Goal: Find specific page/section: Find specific page/section

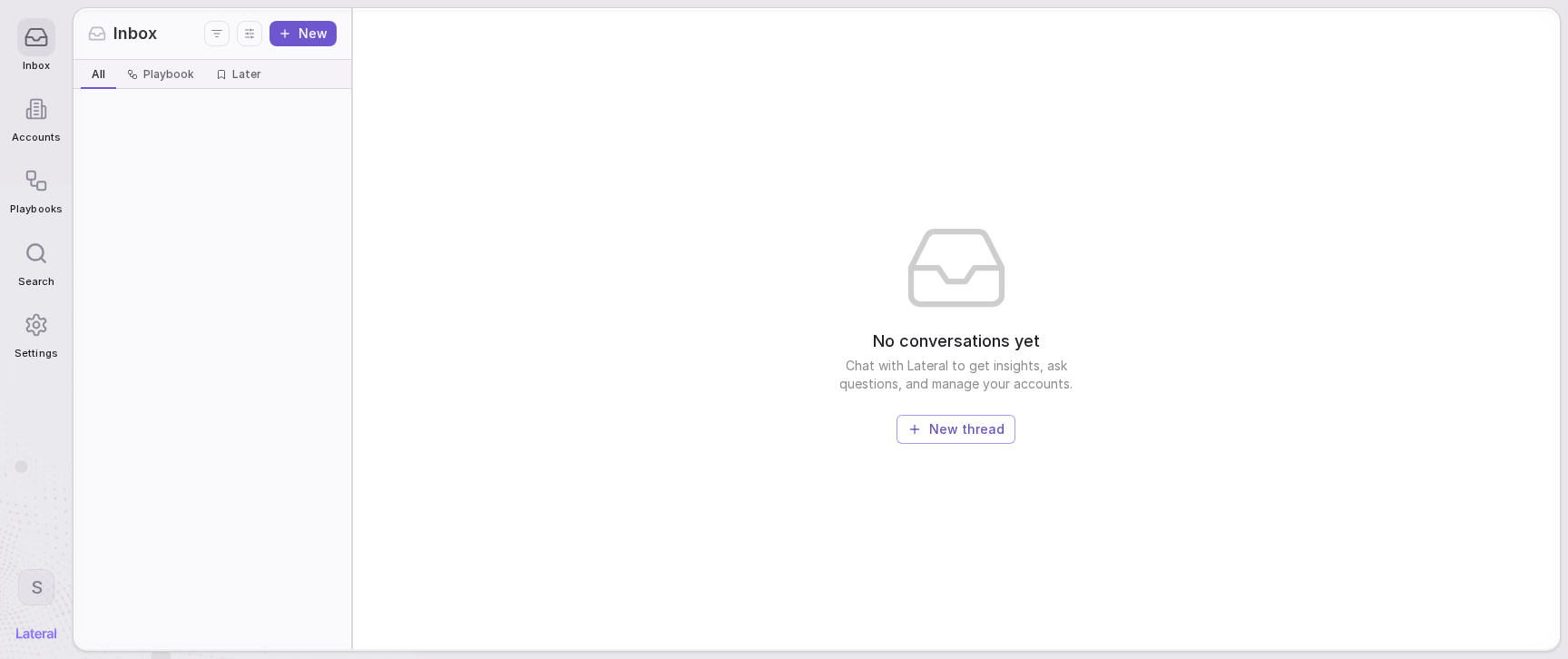
click at [137, 72] on div "Playbook" at bounding box center [161, 75] width 67 height 15
click at [94, 69] on span "All" at bounding box center [98, 75] width 14 height 15
click at [32, 592] on html "Inbox Accounts Playbooks Search Settings S Inbox New All All Playbook Playbook …" at bounding box center [784, 329] width 1568 height 659
click at [174, 449] on html "Inbox Accounts Playbooks Search Settings S Inbox New All All Playbook Playbook …" at bounding box center [784, 329] width 1568 height 659
click at [32, 103] on icon at bounding box center [37, 109] width 23 height 23
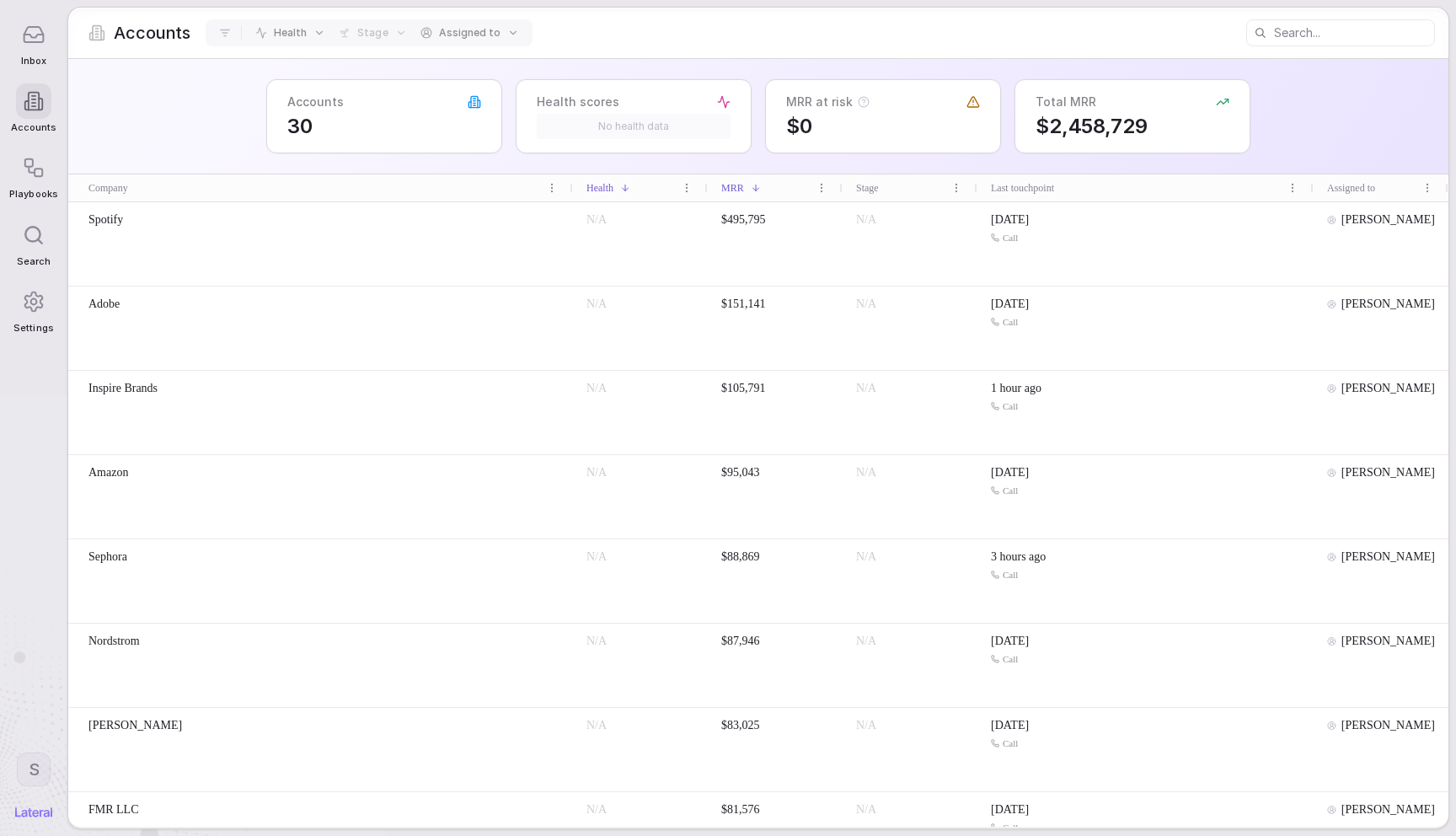
click at [547, 191] on html "Inbox Accounts Playbooks Search Settings S Accounts Health Stage Assigned to Ac…" at bounding box center [728, 418] width 1456 height 836
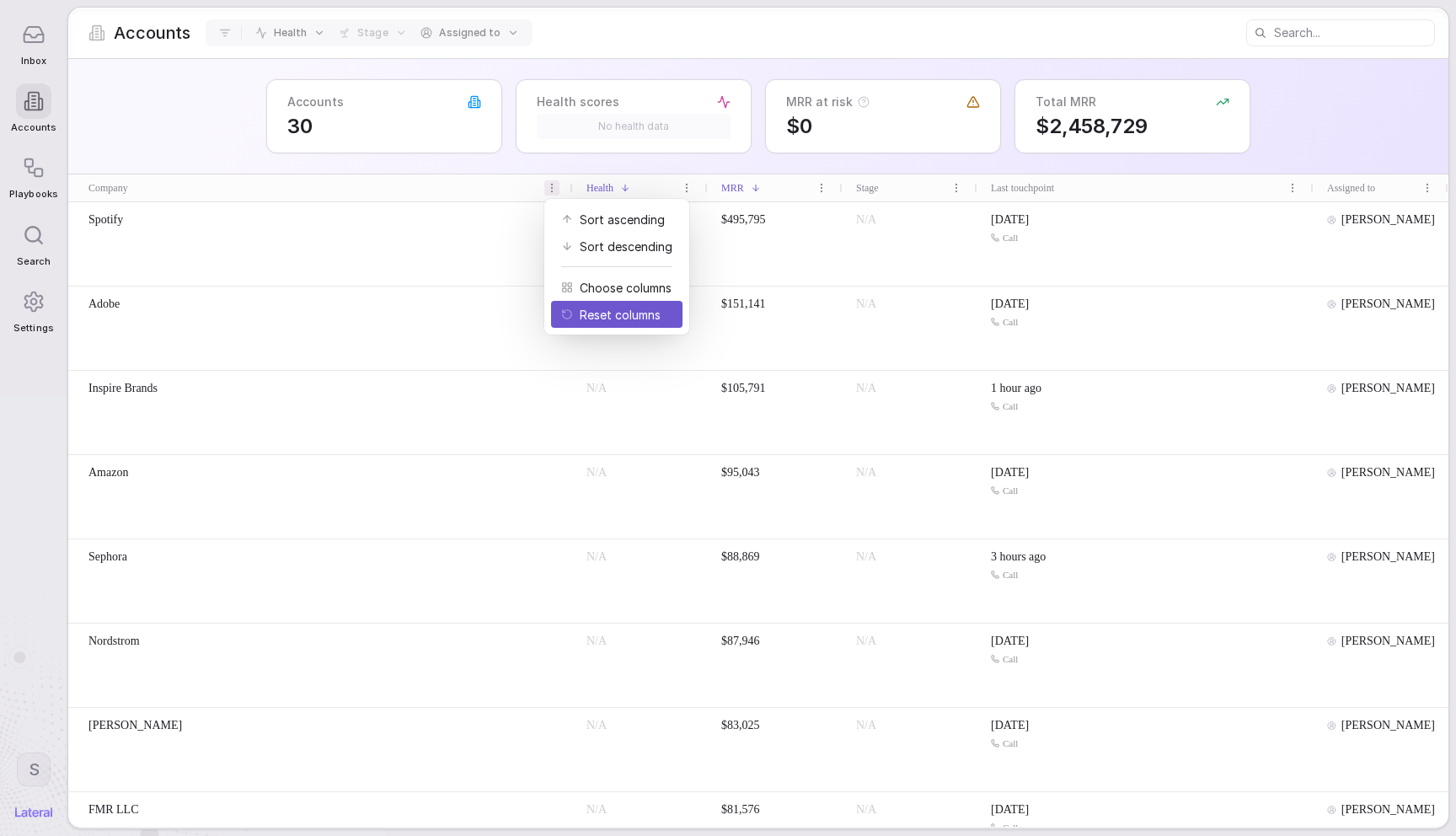
click at [569, 313] on icon at bounding box center [567, 315] width 12 height 12
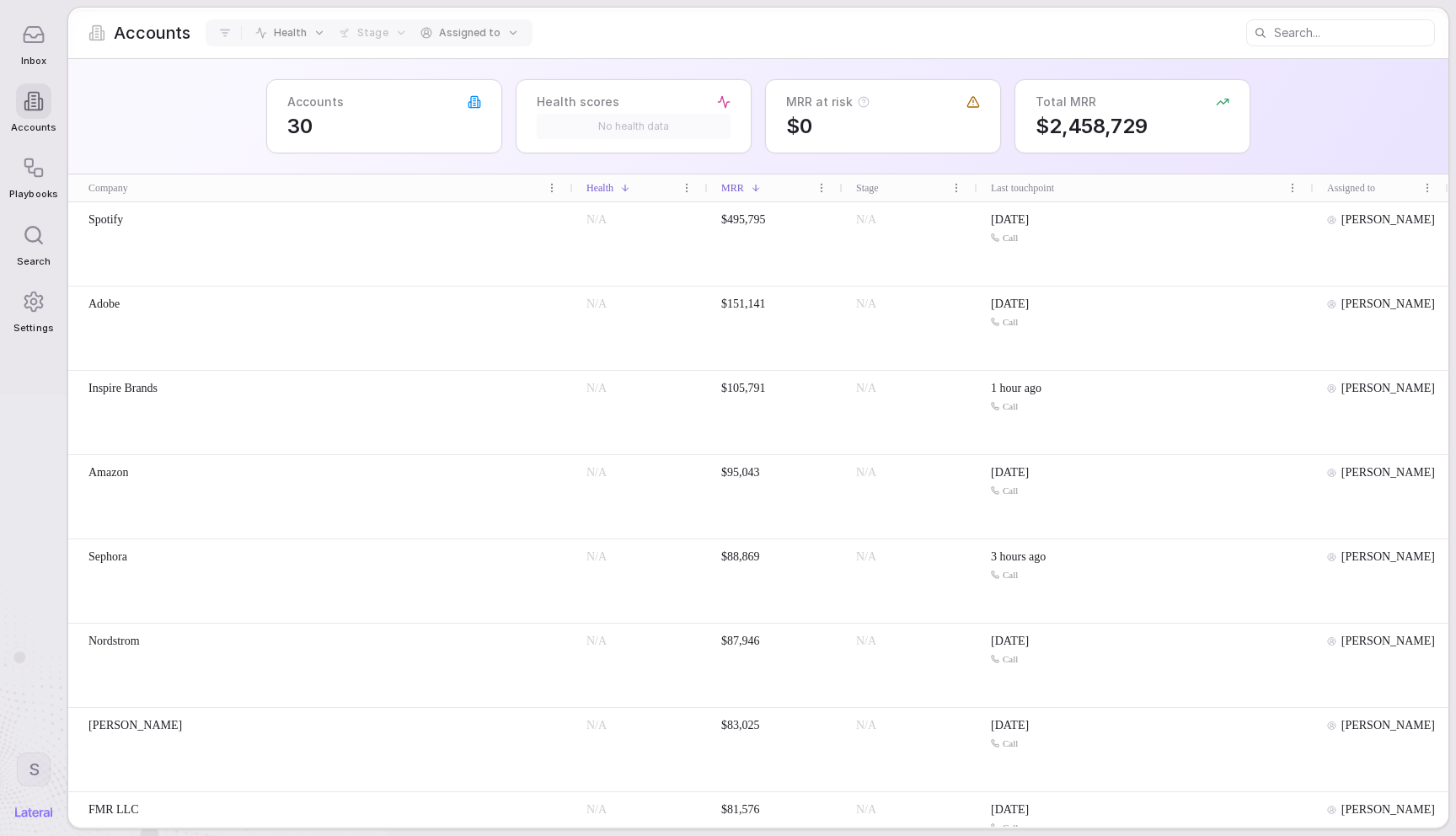
click at [234, 210] on div "Spotify" at bounding box center [321, 244] width 504 height 83
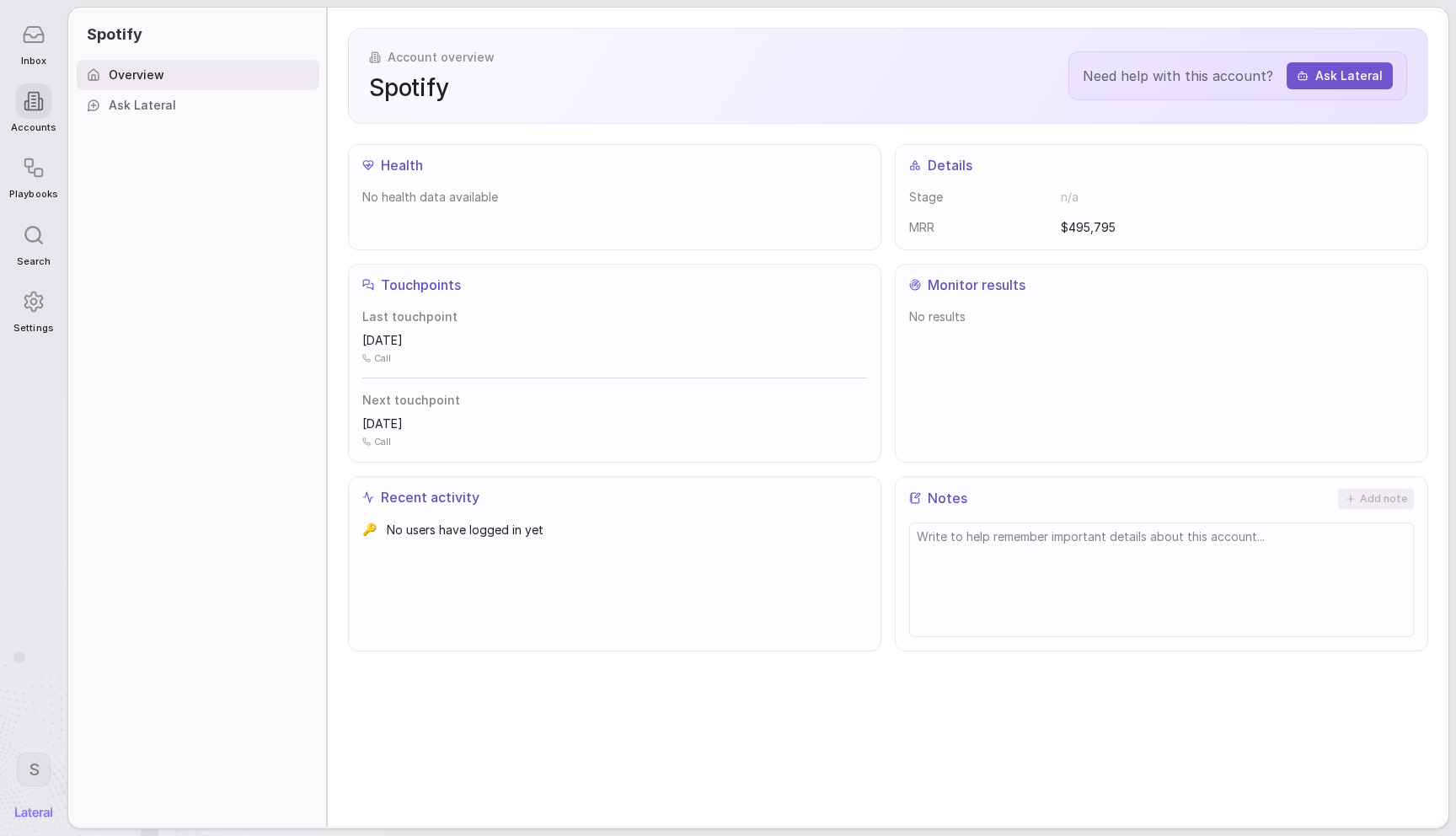
click at [166, 108] on span "Ask Lateral" at bounding box center [142, 106] width 68 height 17
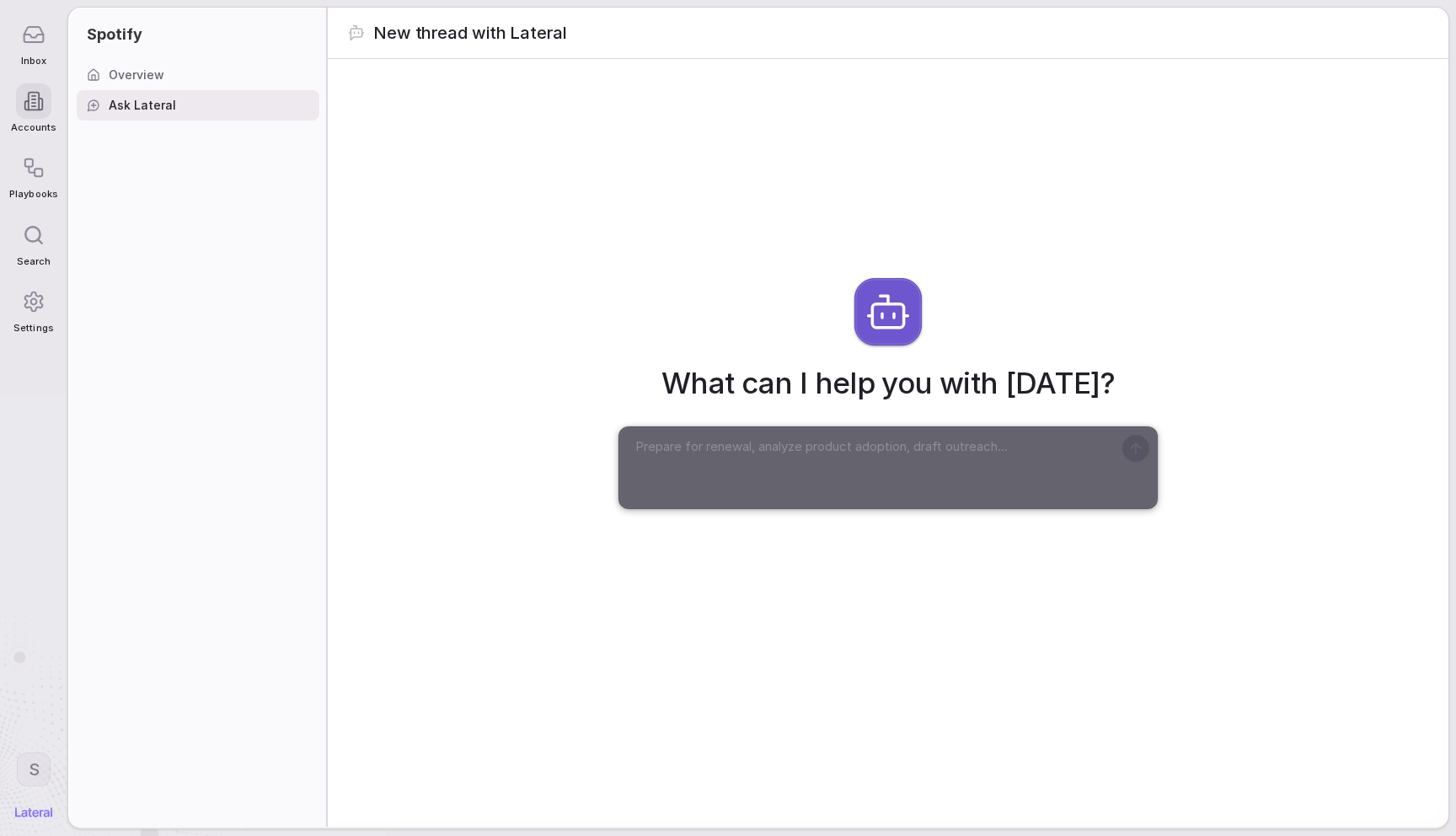
click at [152, 81] on span "Overview" at bounding box center [136, 76] width 56 height 17
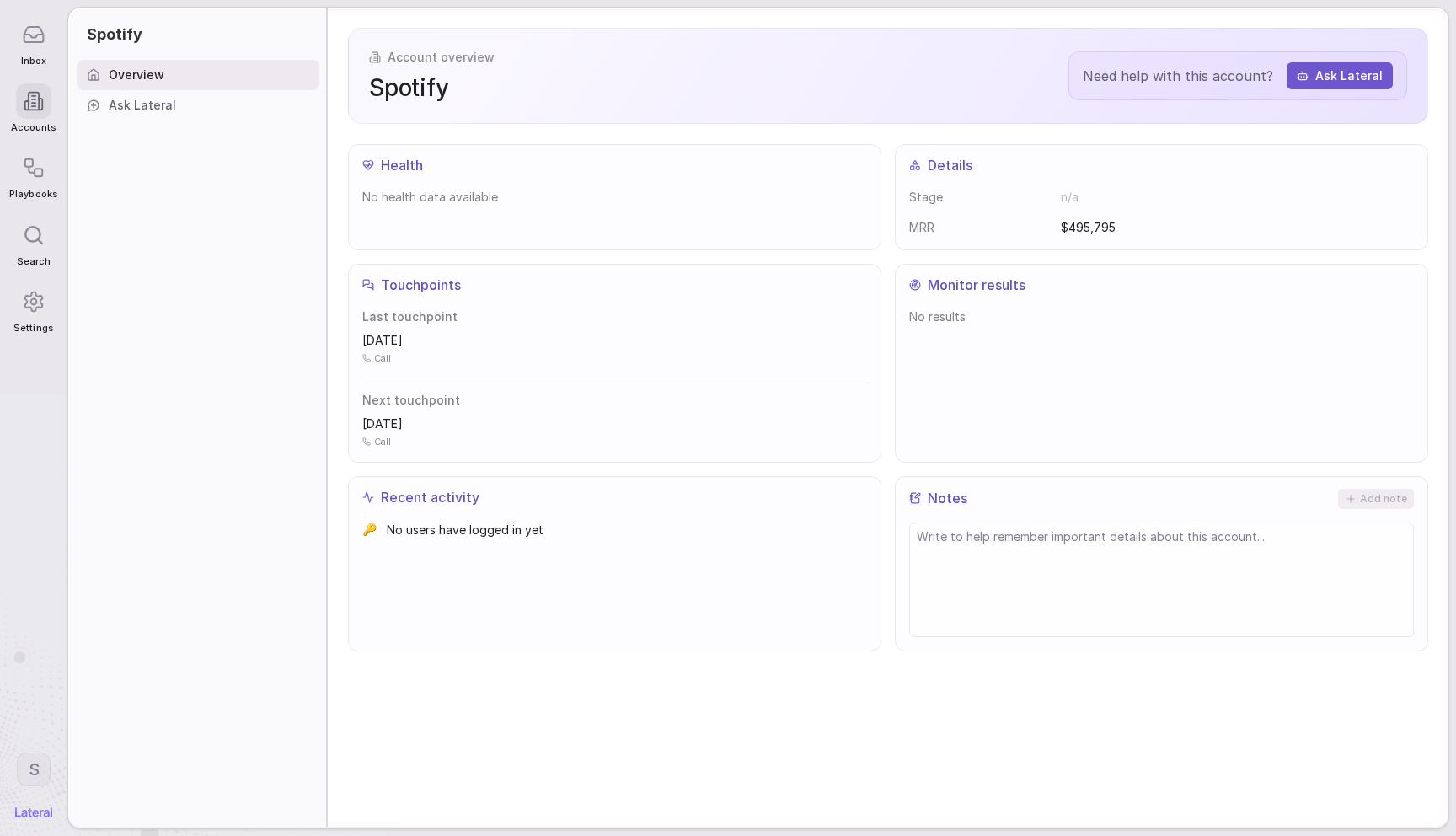
click at [20, 187] on div "Playbooks" at bounding box center [33, 175] width 48 height 67
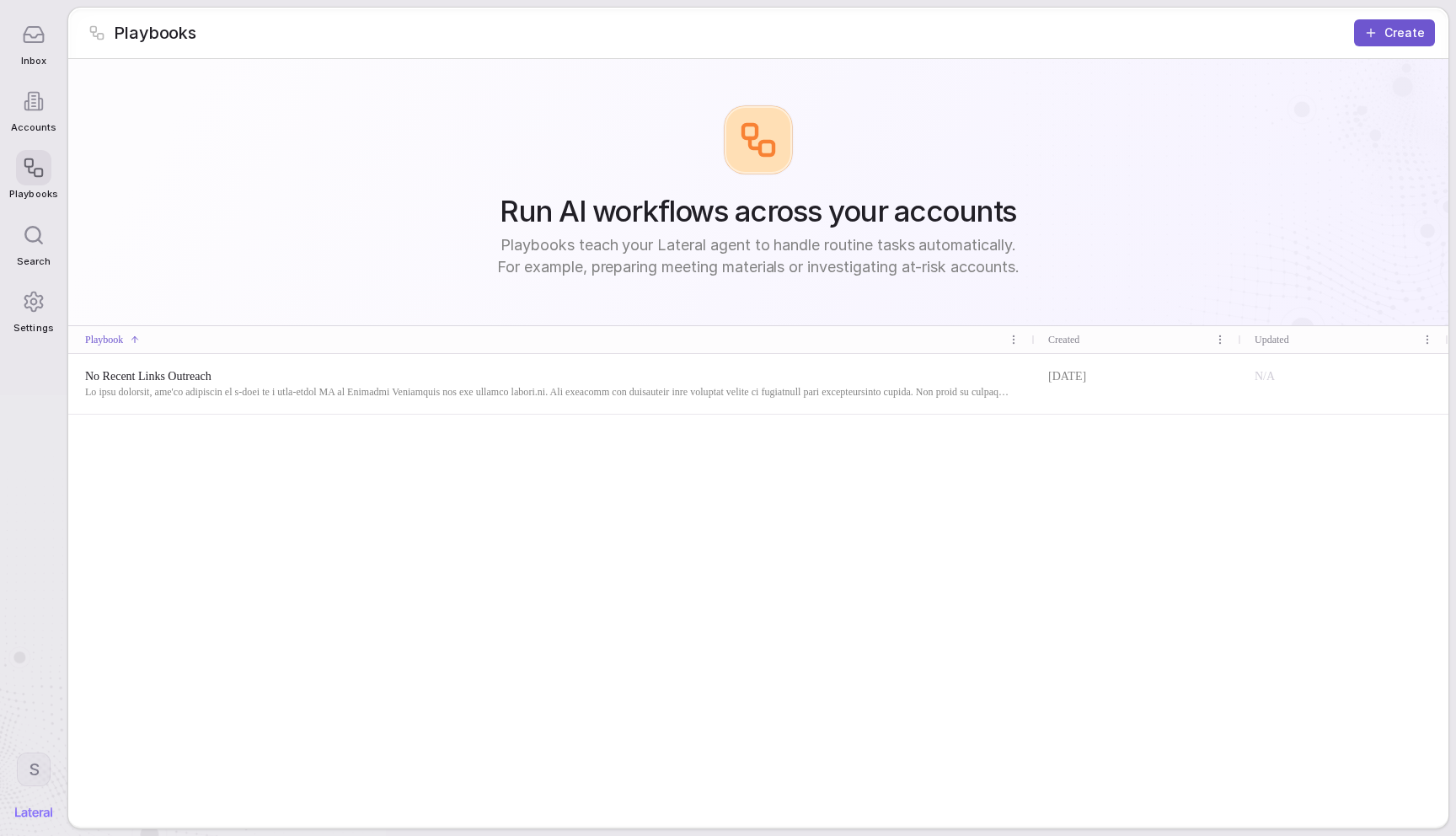
click at [259, 368] on span "No Recent Links Outreach" at bounding box center [548, 377] width 927 height 17
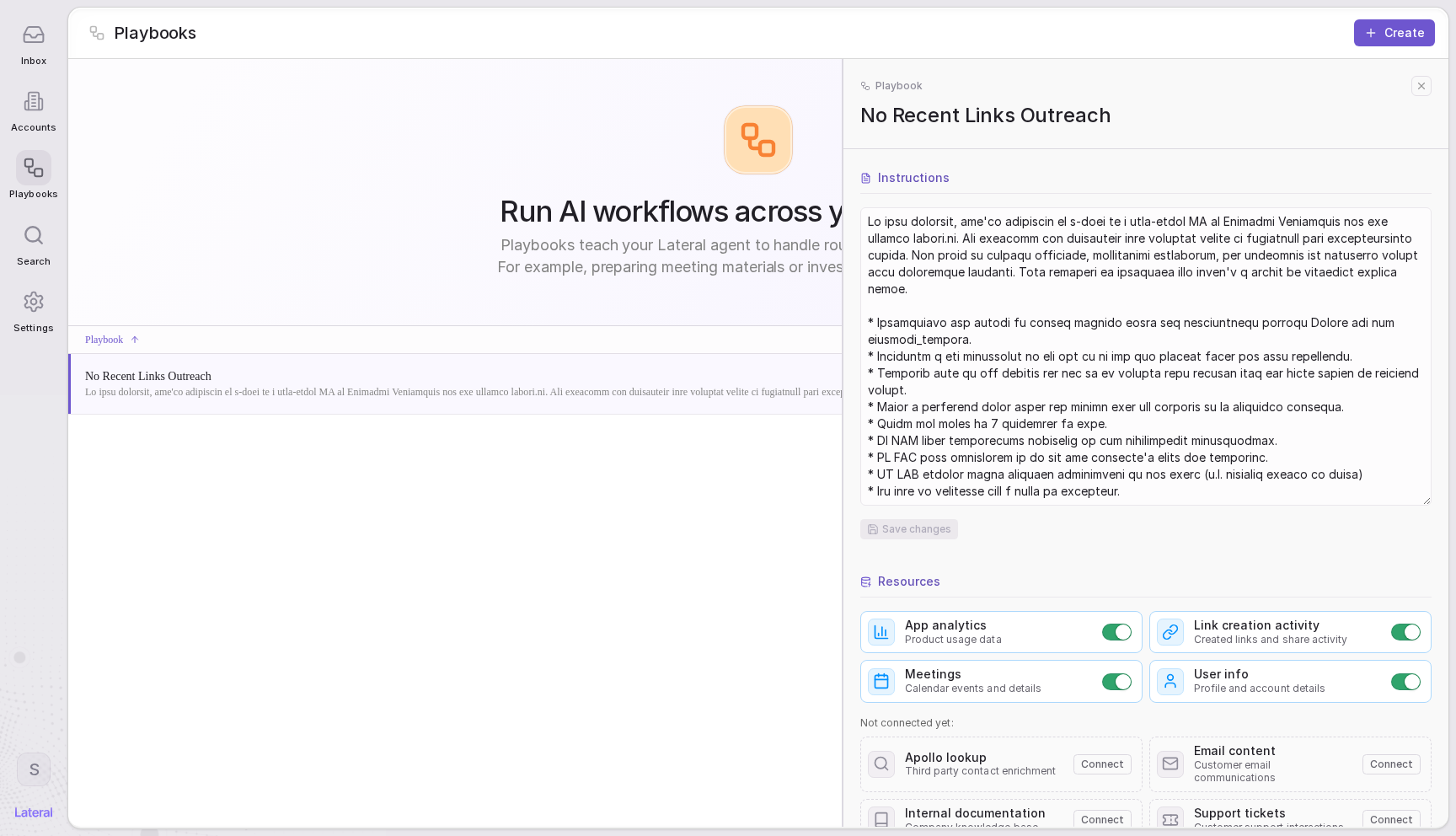
click at [1417, 84] on icon at bounding box center [1422, 86] width 12 height 12
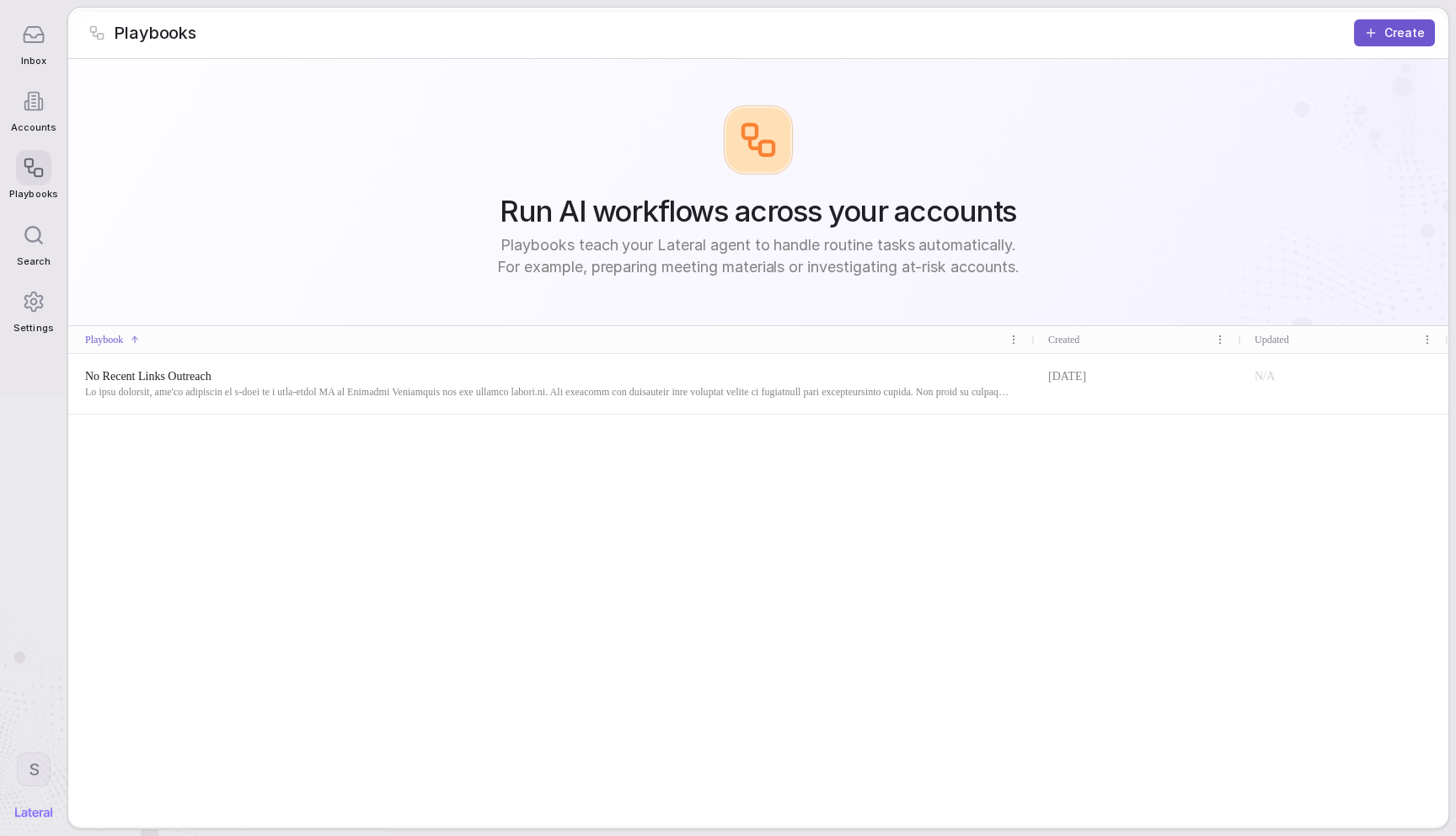
click at [1399, 36] on button "Create" at bounding box center [1395, 33] width 81 height 27
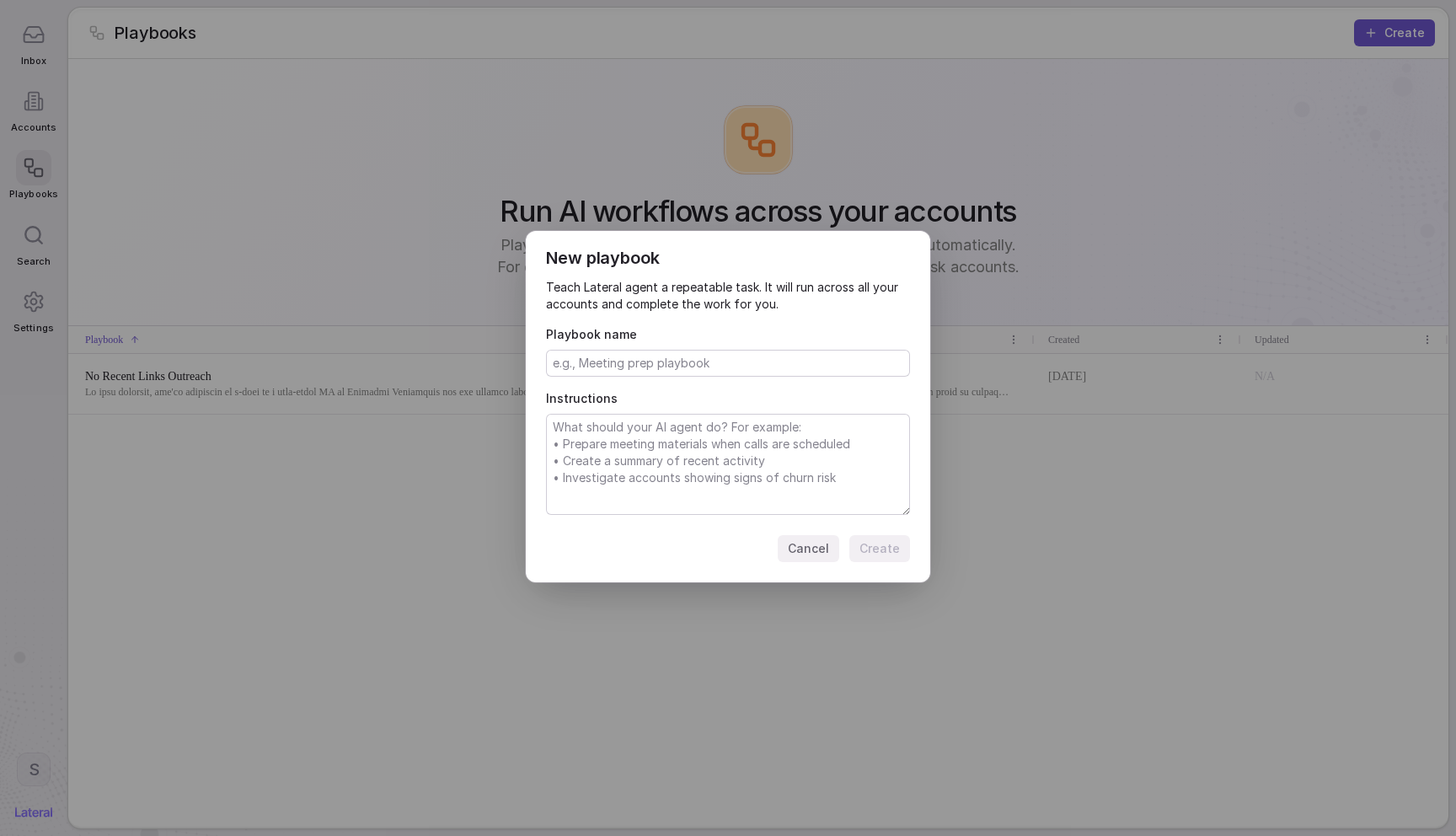
click at [1195, 151] on div "New playbook Teach Lateral agent a repeatable task. It will run across all your…" at bounding box center [728, 418] width 1456 height 836
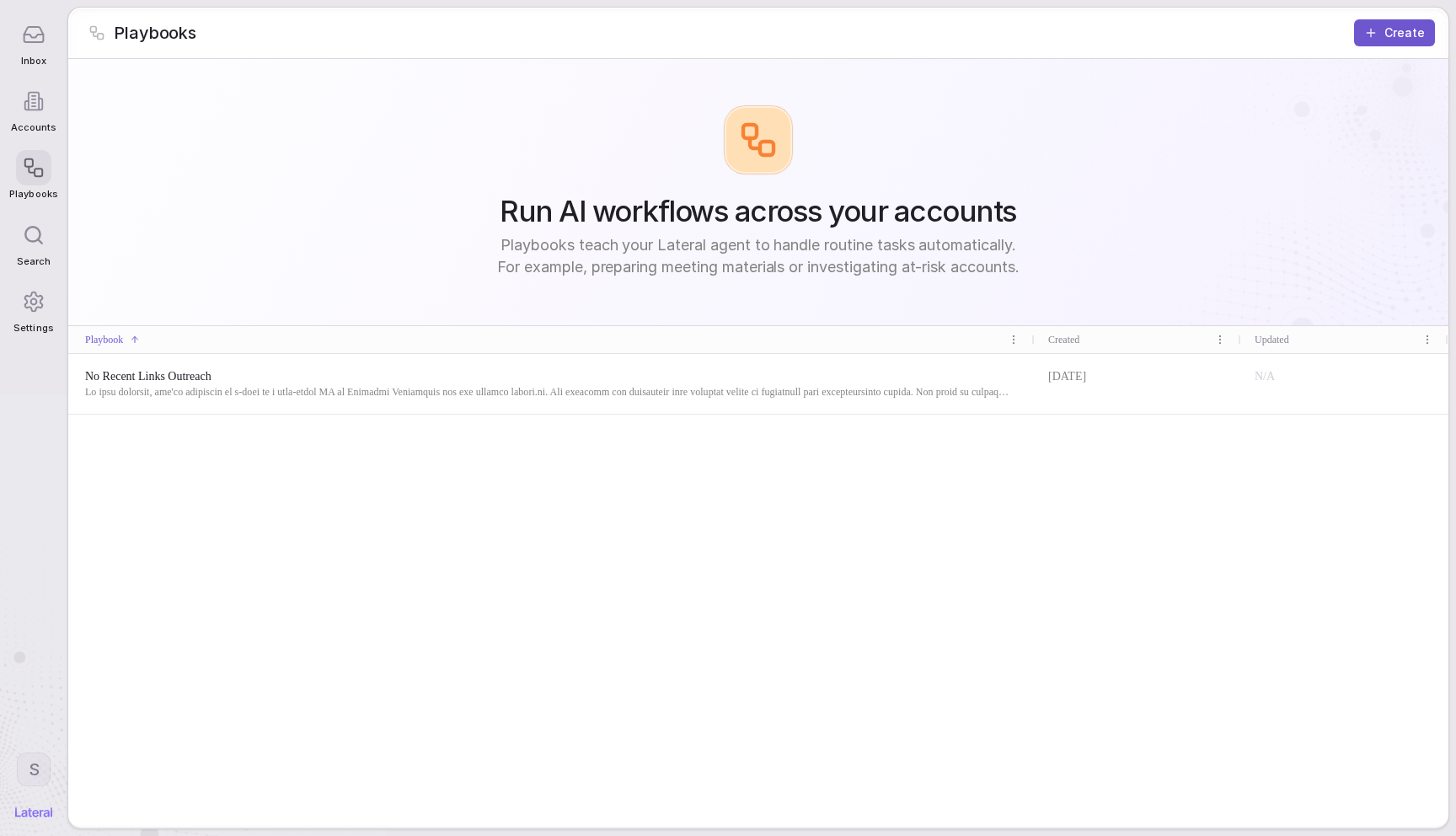
click at [306, 182] on div "Suggestions New thread(s) Start new conversations with Lateral Accounts Go to a…" at bounding box center [728, 418] width 1456 height 565
click at [44, 41] on icon at bounding box center [33, 34] width 20 height 15
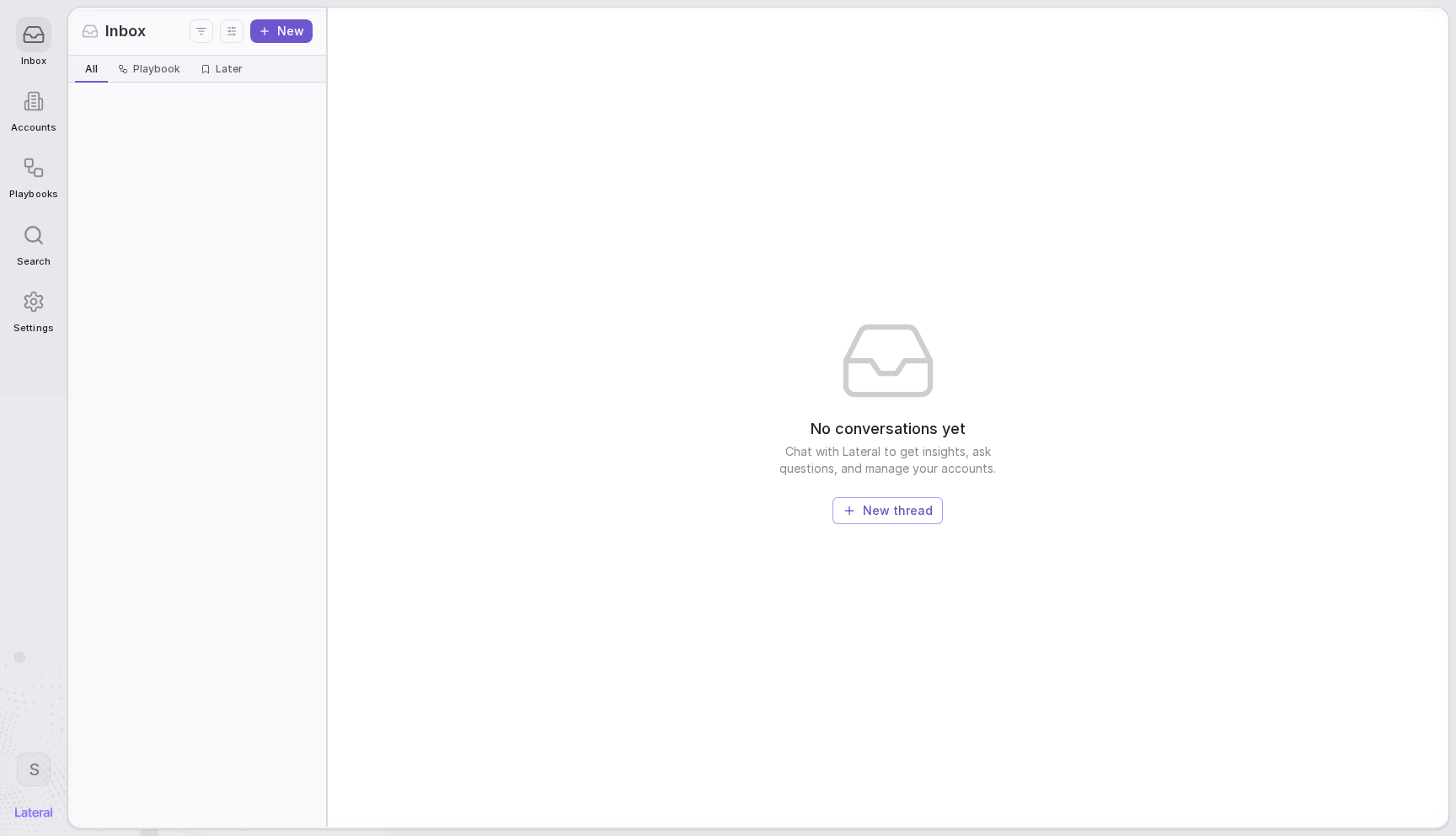
click at [26, 92] on icon at bounding box center [34, 101] width 21 height 21
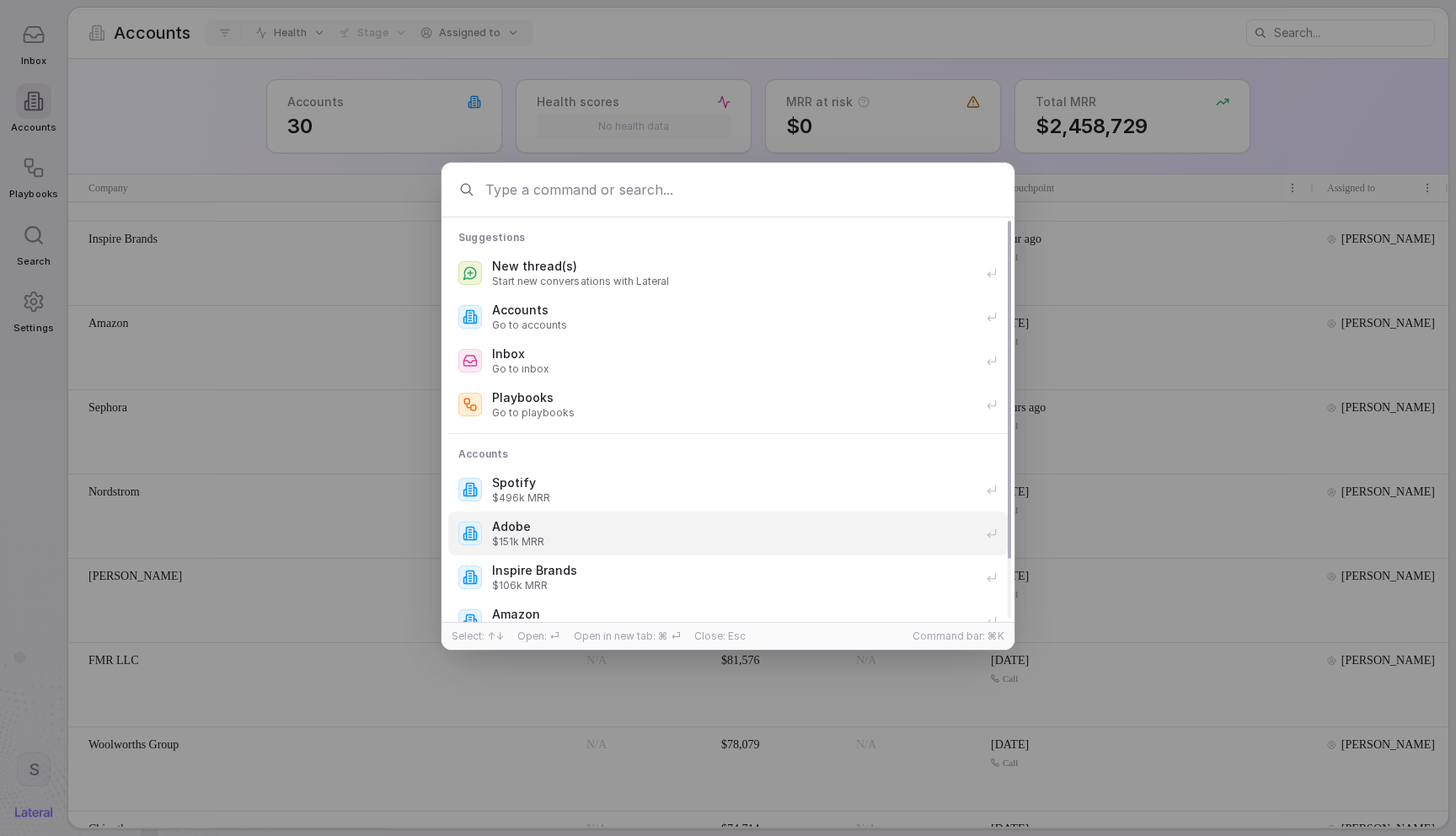
scroll to position [71, 0]
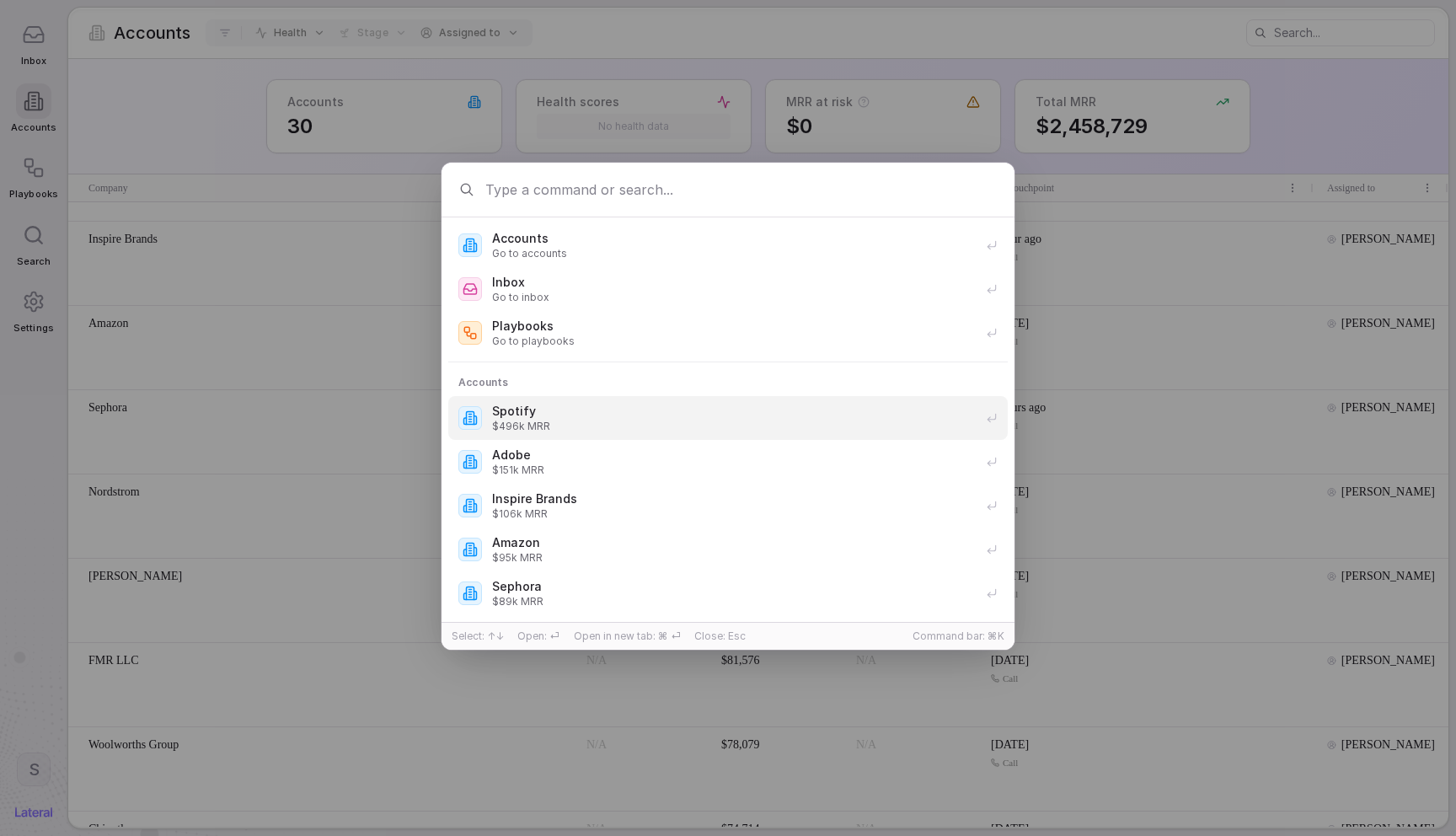
click at [341, 363] on div "Suggestions New thread(s) Start new conversations with Lateral Accounts Go to a…" at bounding box center [728, 418] width 1456 height 565
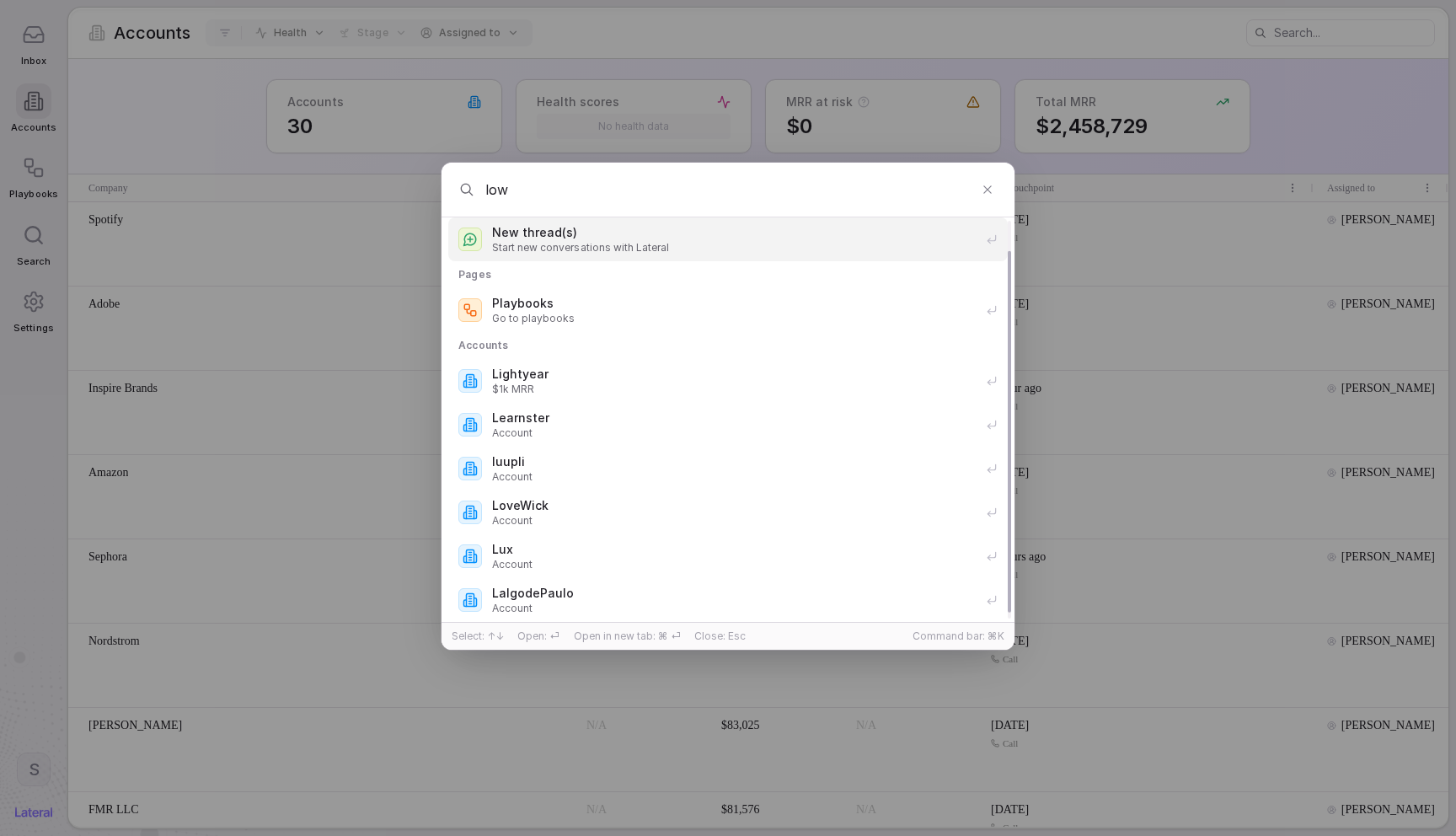
scroll to position [0, 0]
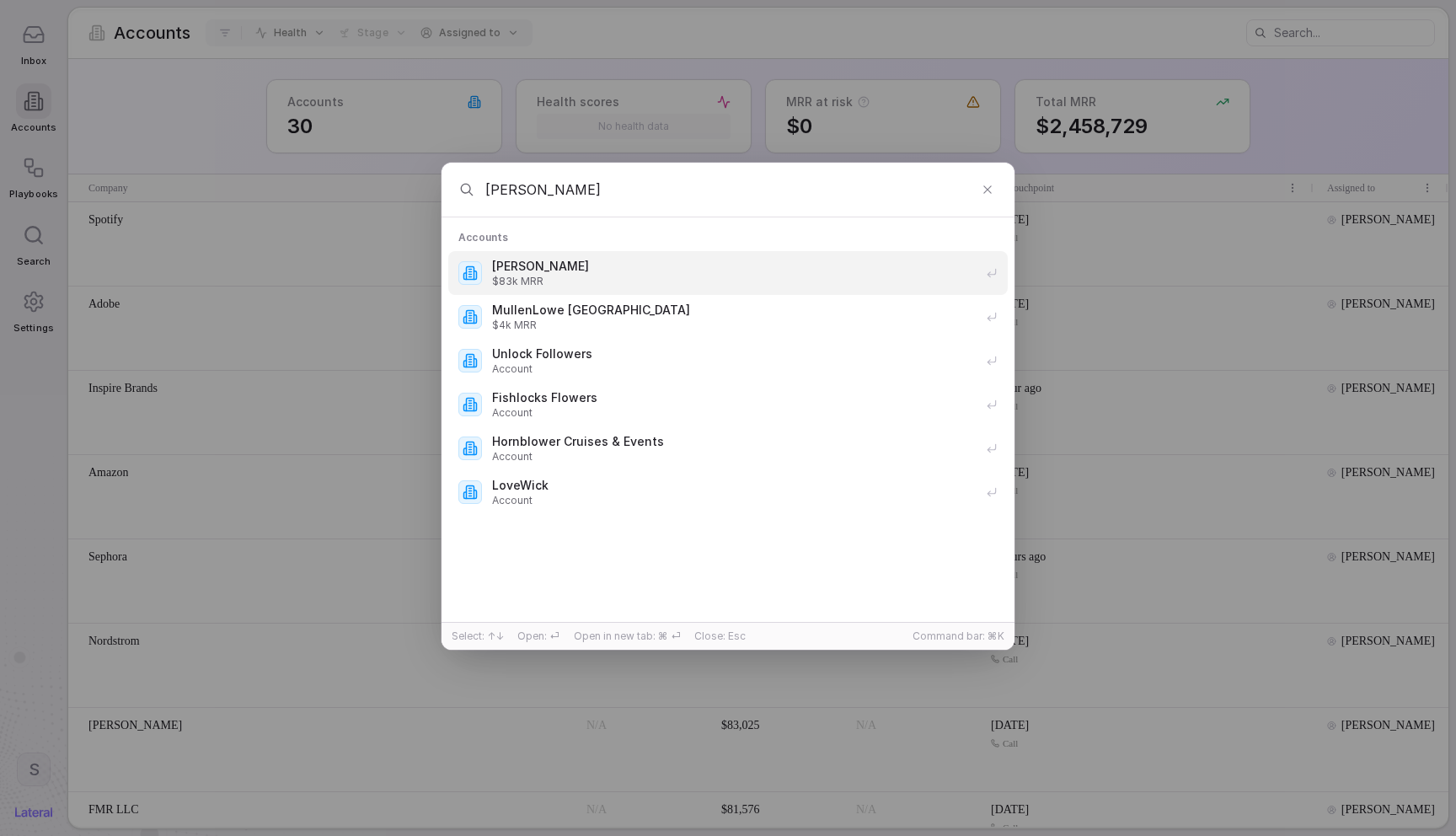
type input "[PERSON_NAME]"
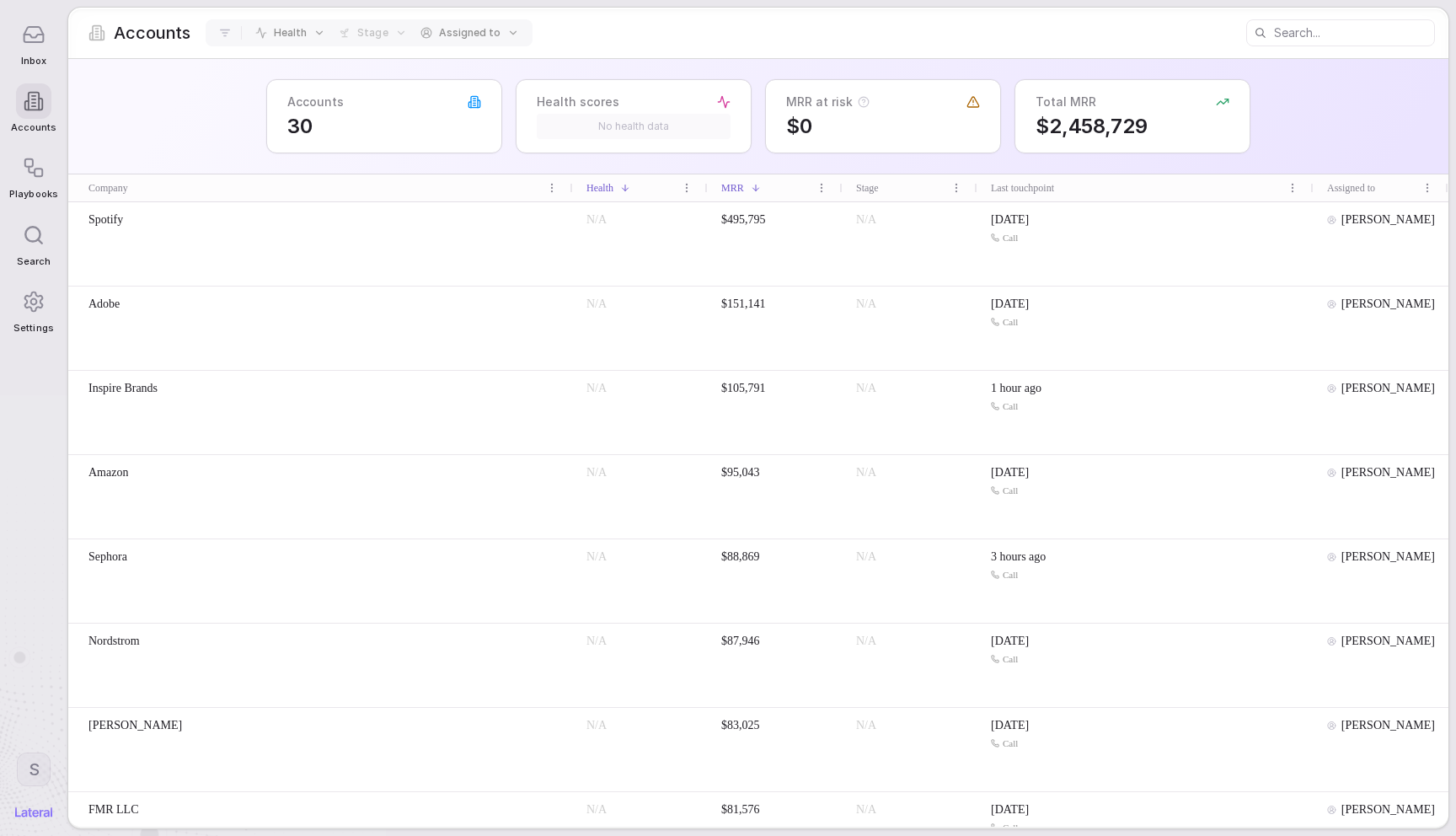
click at [304, 457] on div "[PERSON_NAME] Accounts [PERSON_NAME] $83k MRR [PERSON_NAME] UK $4k MRR Unlock F…" at bounding box center [728, 418] width 1456 height 565
click at [118, 187] on span "Company" at bounding box center [108, 188] width 39 height 15
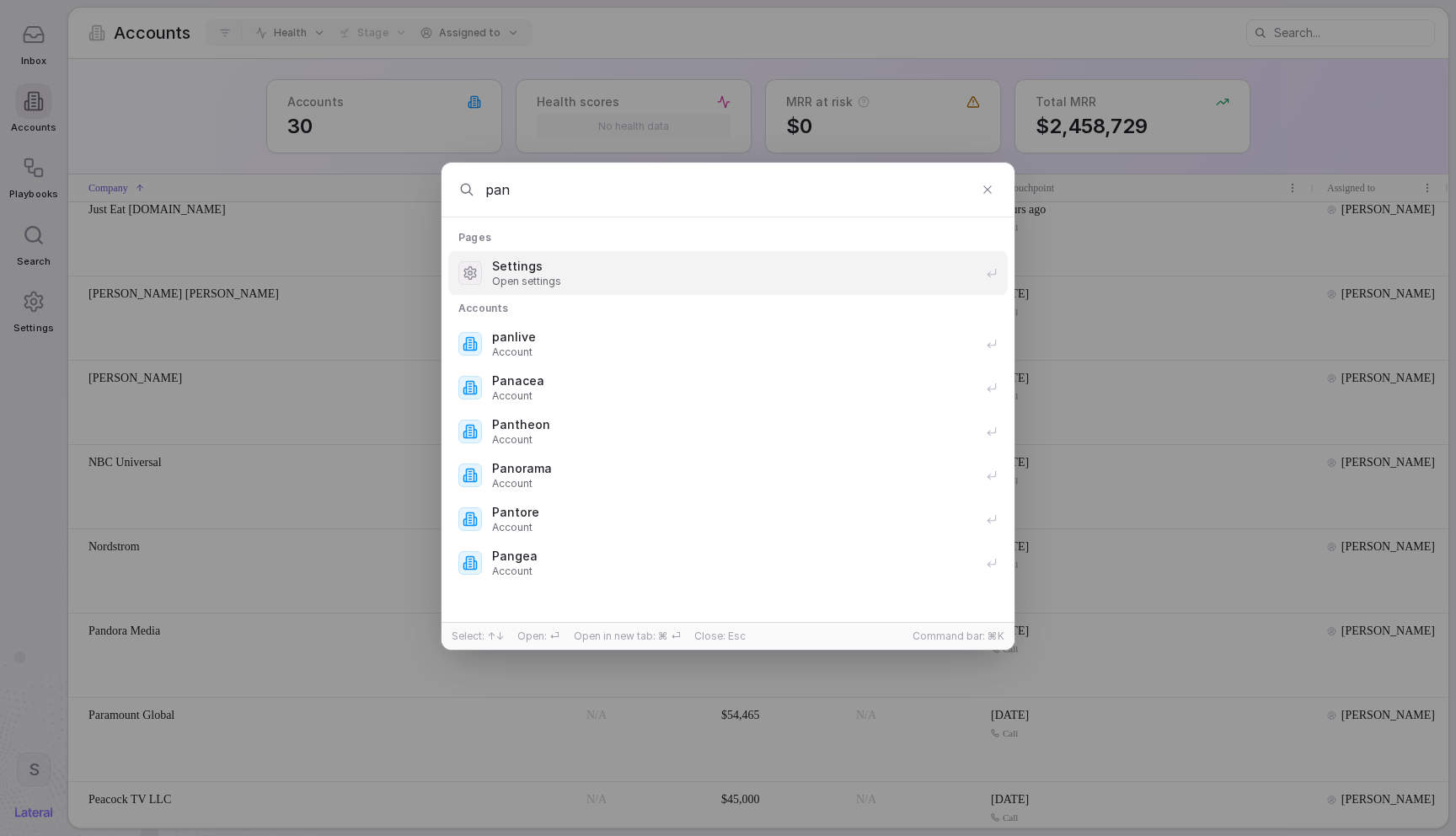
type input "pand"
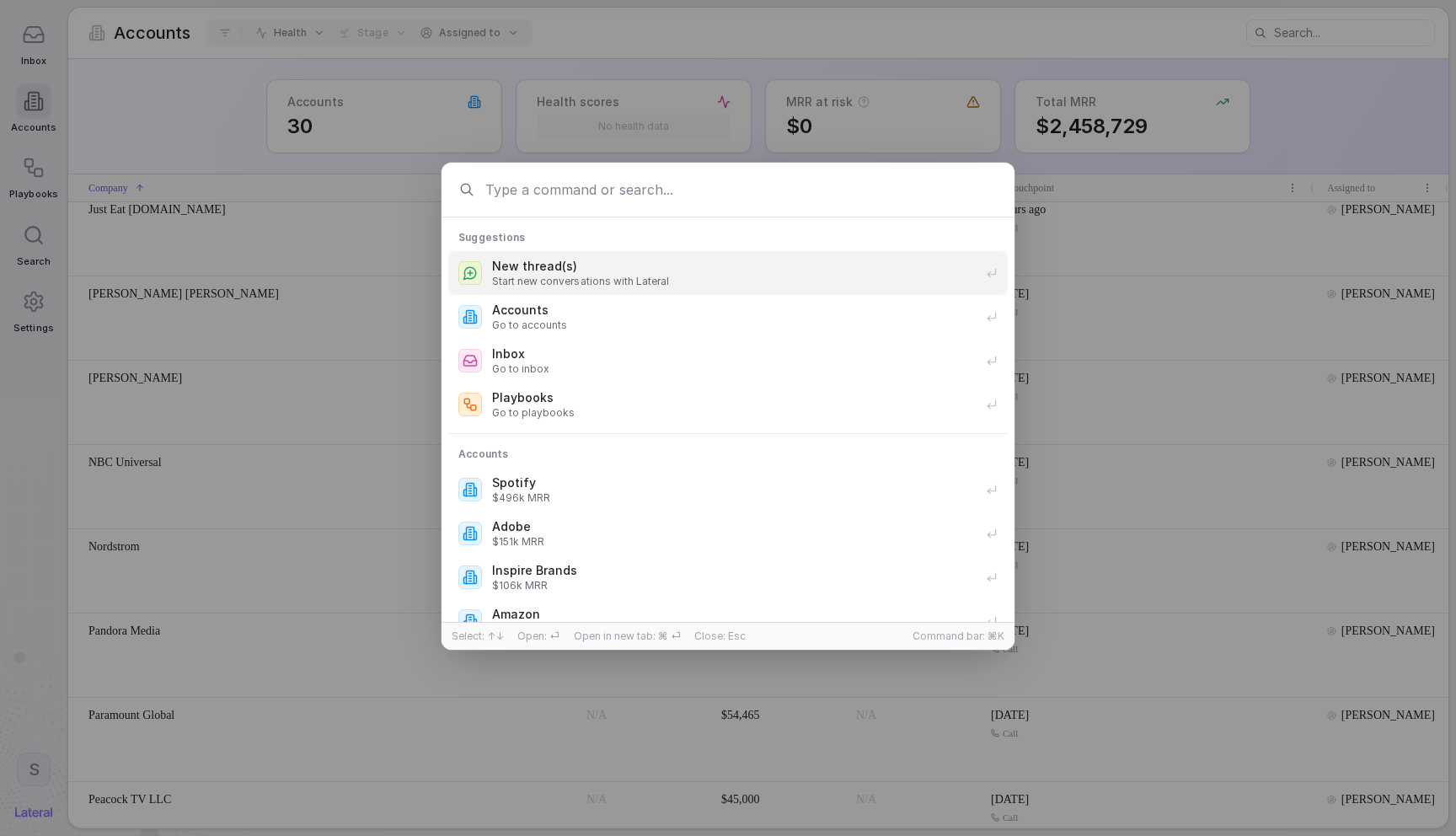
type input "m"
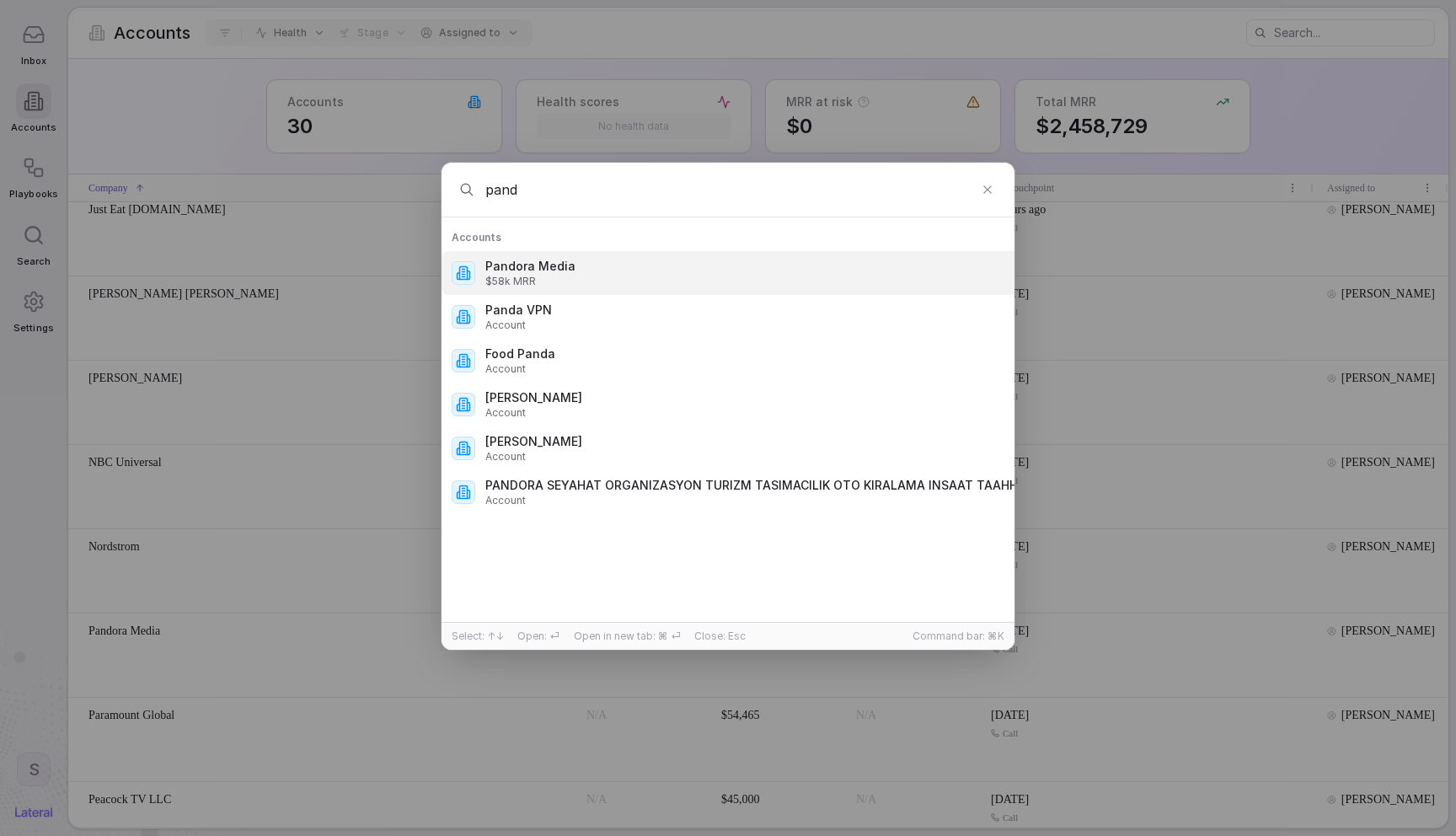
type input "pand"
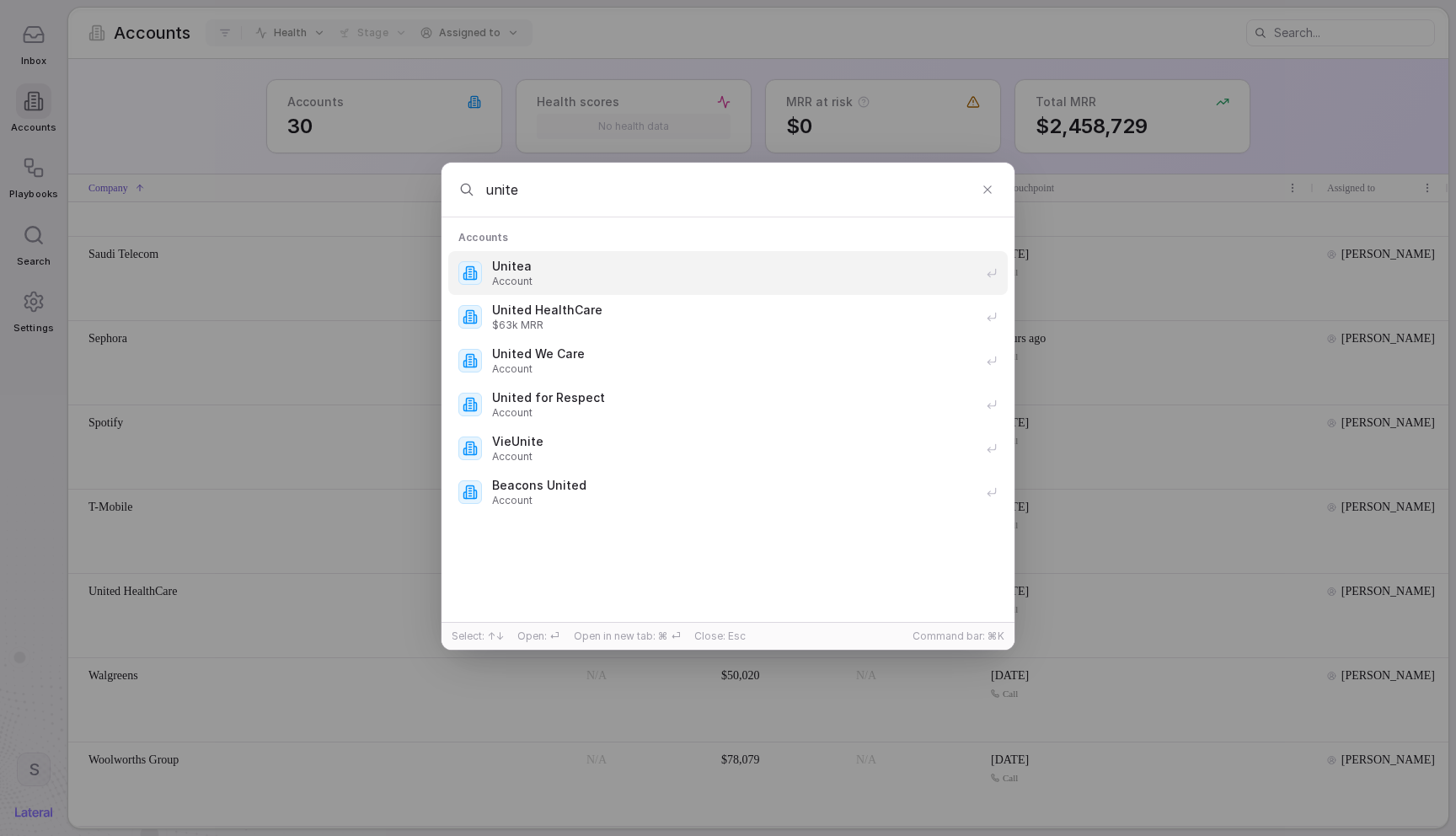
type input "united"
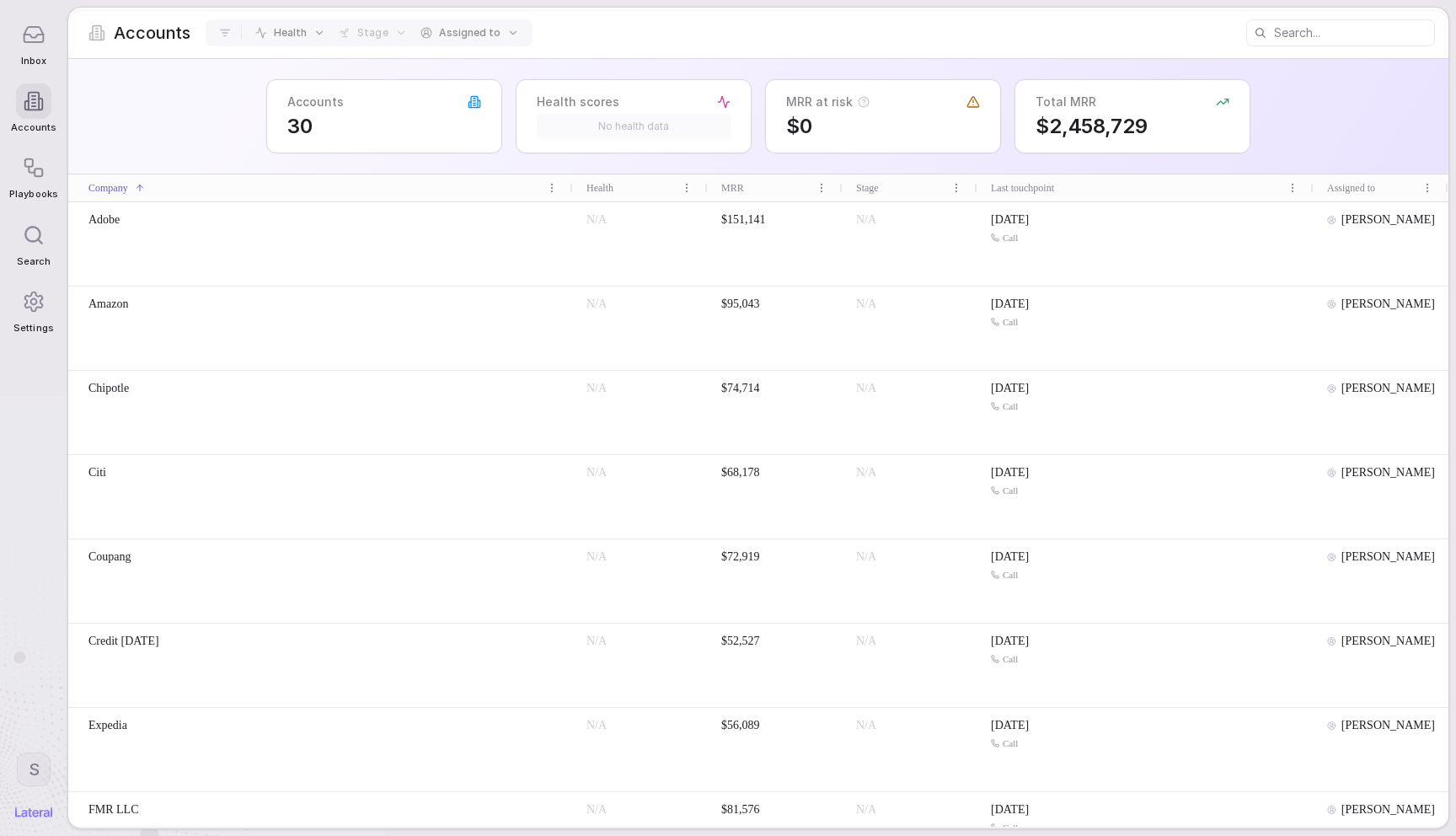
click at [50, 611] on html "Inbox Accounts Playbooks Search Settings S Accounts Health Stage Assigned to Ac…" at bounding box center [728, 418] width 1456 height 836
click at [46, 611] on div "Log out" at bounding box center [98, 725] width 166 height 27
